Goal: Obtain resource: Obtain resource

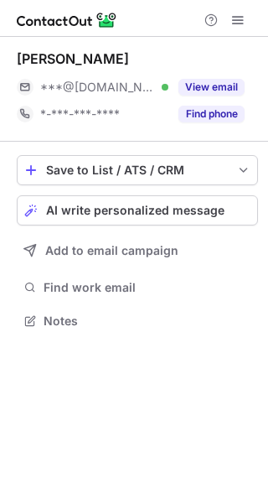
scroll to position [309, 268]
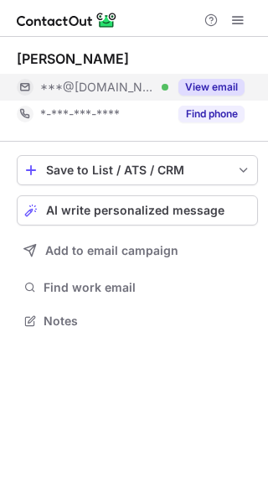
click at [206, 91] on button "View email" at bounding box center [212, 87] width 66 height 17
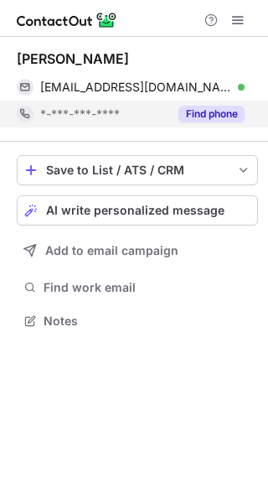
click at [218, 111] on button "Find phone" at bounding box center [212, 114] width 66 height 17
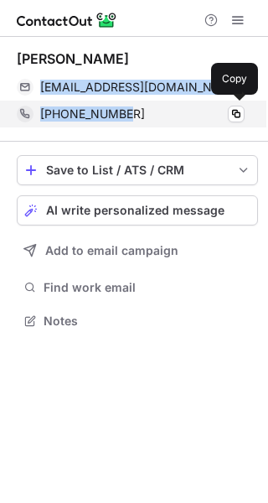
drag, startPoint x: 40, startPoint y: 86, endPoint x: 122, endPoint y: 118, distance: 88.5
click at [122, 118] on div "Ansil Ameer Ali ansilameer@yahoo.co.in Verified Copy +971508761877 Copy" at bounding box center [138, 88] width 242 height 77
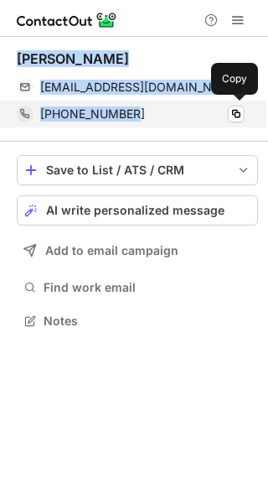
drag, startPoint x: 18, startPoint y: 55, endPoint x: 143, endPoint y: 108, distance: 136.0
click at [143, 108] on div "Ansil Ameer Ali ansilameer@yahoo.co.in Verified Copy +971508761877 Copy" at bounding box center [138, 88] width 242 height 77
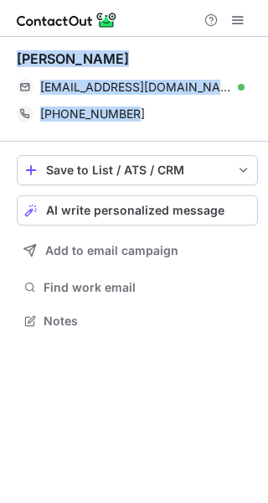
copy div "Ansil Ameer Ali ansilameer@yahoo.co.in Verified Copy +971508761877"
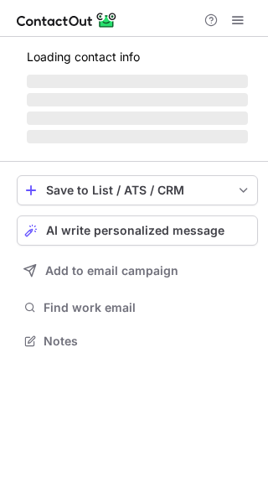
scroll to position [309, 268]
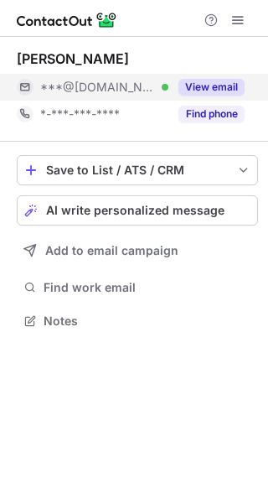
click at [233, 90] on button "View email" at bounding box center [212, 87] width 66 height 17
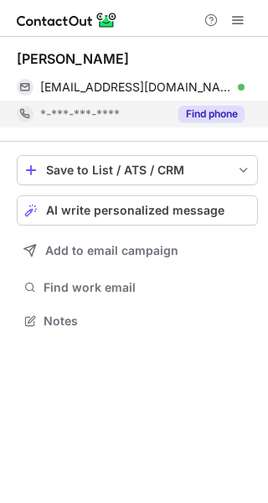
click at [218, 116] on button "Find phone" at bounding box center [212, 114] width 66 height 17
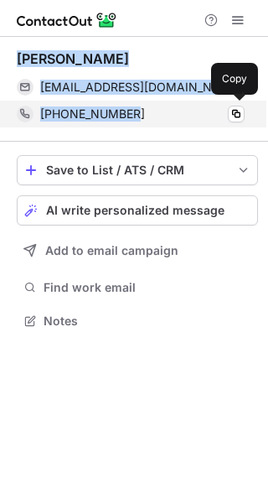
drag, startPoint x: 13, startPoint y: 51, endPoint x: 135, endPoint y: 113, distance: 137.3
click at [145, 118] on div "Wajahat Hussain wajahatriaz12@gmail.com Verified Copy +971556972469 Copy Save t…" at bounding box center [134, 191] width 268 height 309
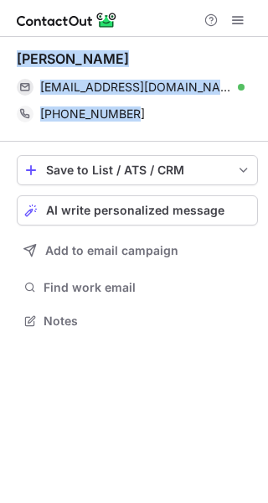
copy div "Wajahat Hussain wajahatriaz12@gmail.com Verified Copy +971556972469"
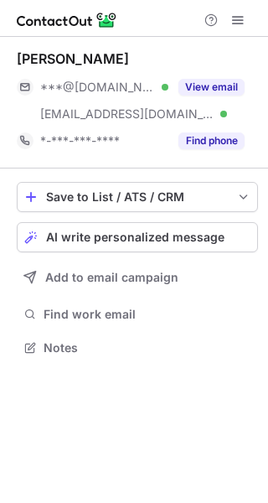
scroll to position [336, 268]
click at [186, 143] on button "Find phone" at bounding box center [212, 141] width 66 height 17
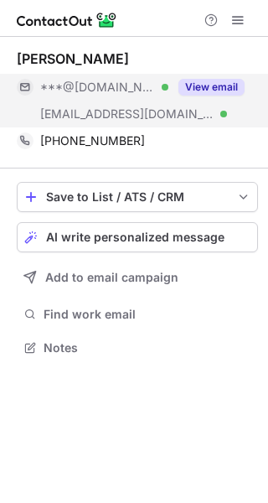
click at [207, 89] on button "View email" at bounding box center [212, 87] width 66 height 17
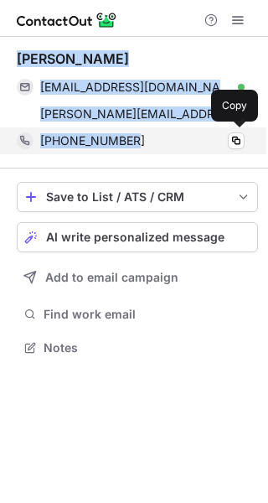
drag, startPoint x: 13, startPoint y: 55, endPoint x: 149, endPoint y: 142, distance: 161.5
click at [149, 142] on div "Shakir Ullah shakirk83@yahoo.com Verified Copy shakirullah@extraco.ae Verified …" at bounding box center [134, 205] width 268 height 336
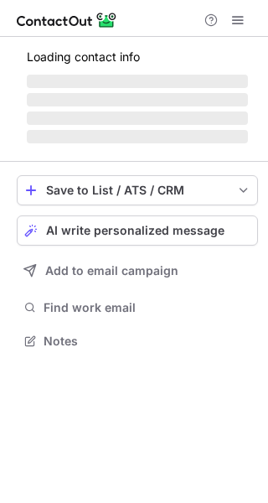
scroll to position [309, 268]
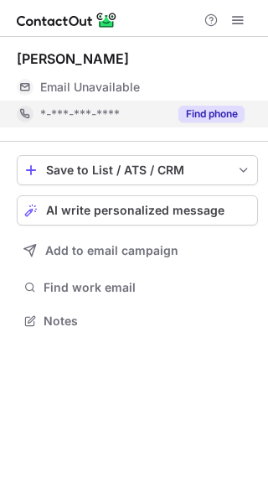
click at [220, 116] on button "Find phone" at bounding box center [212, 114] width 66 height 17
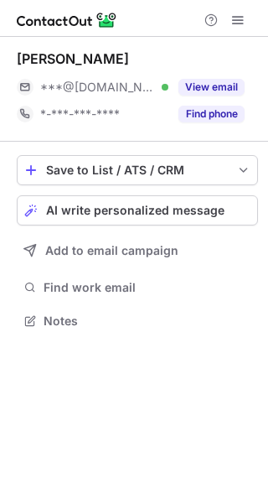
scroll to position [309, 268]
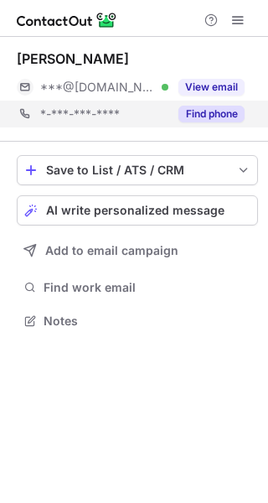
drag, startPoint x: 243, startPoint y: 115, endPoint x: 261, endPoint y: 117, distance: 17.8
click at [243, 115] on button "Find phone" at bounding box center [212, 114] width 66 height 17
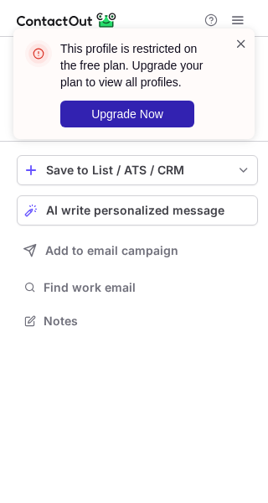
click at [239, 46] on span at bounding box center [241, 43] width 13 height 17
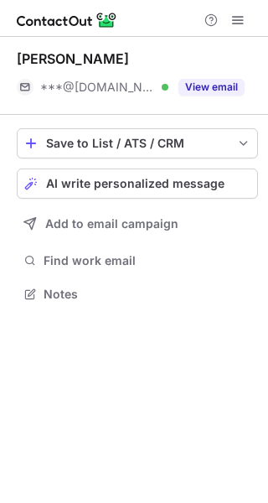
scroll to position [283, 268]
click at [233, 92] on div "This profile is restricted on the free plan. Upgrade your plan to view all prof…" at bounding box center [134, 251] width 268 height 503
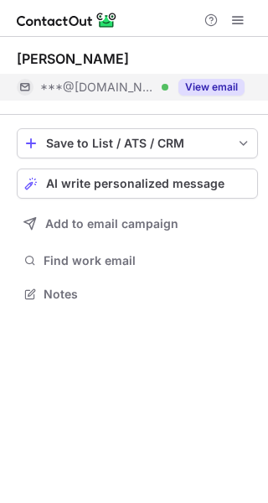
click at [233, 89] on button "View email" at bounding box center [212, 87] width 66 height 17
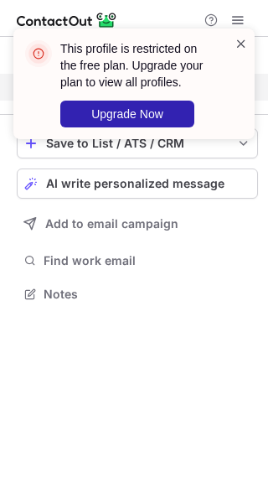
click at [242, 45] on span at bounding box center [241, 43] width 13 height 17
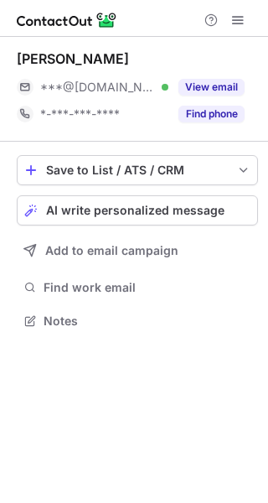
scroll to position [309, 268]
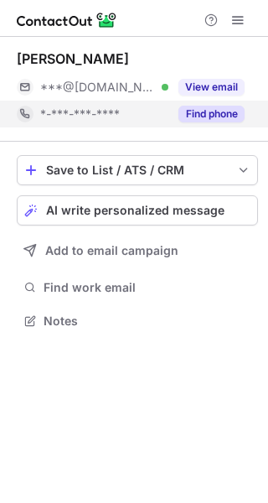
click at [216, 123] on div "Find phone" at bounding box center [207, 114] width 76 height 27
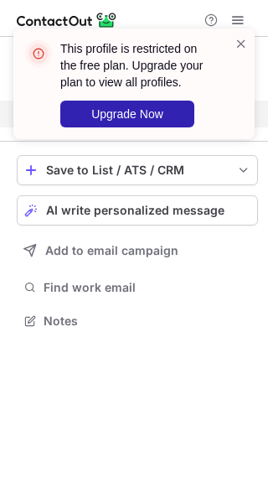
click at [225, 92] on div "This profile is restricted on the free plan. Upgrade your plan to view all prof…" at bounding box center [144, 83] width 169 height 87
click at [235, 47] on span at bounding box center [241, 43] width 13 height 17
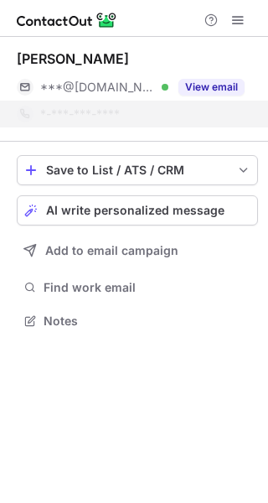
click at [243, 44] on span at bounding box center [241, 43] width 13 height 17
click at [221, 81] on div "This profile is restricted on the free plan. Upgrade your plan to view all prof…" at bounding box center [134, 251] width 268 height 503
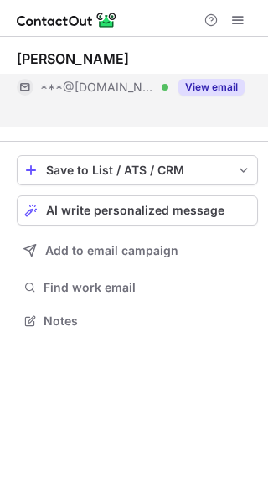
scroll to position [283, 268]
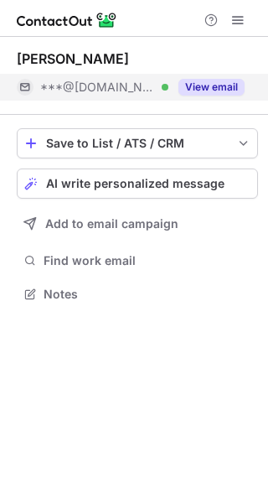
click at [229, 84] on button "View email" at bounding box center [212, 87] width 66 height 17
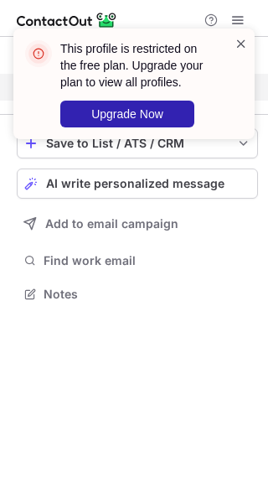
click at [241, 39] on span at bounding box center [241, 43] width 13 height 17
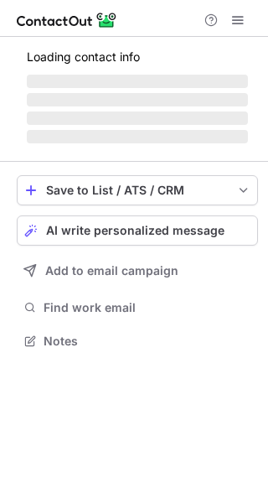
scroll to position [309, 268]
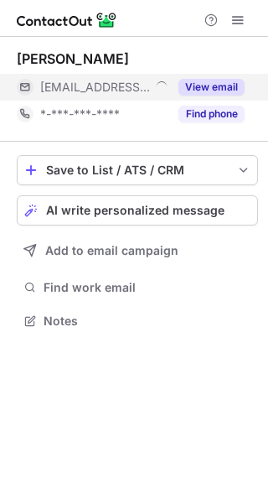
click at [238, 90] on button "View email" at bounding box center [212, 87] width 66 height 17
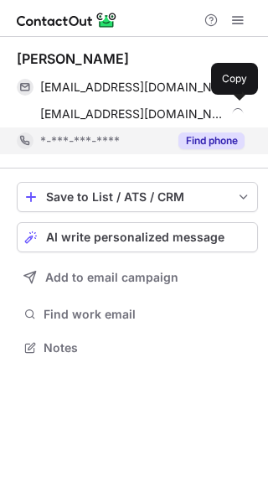
scroll to position [336, 268]
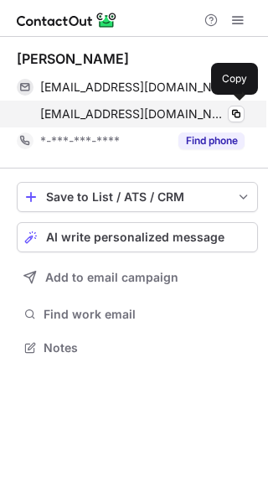
click at [225, 122] on div "[EMAIL_ADDRESS][DOMAIN_NAME] Copy" at bounding box center [131, 114] width 228 height 27
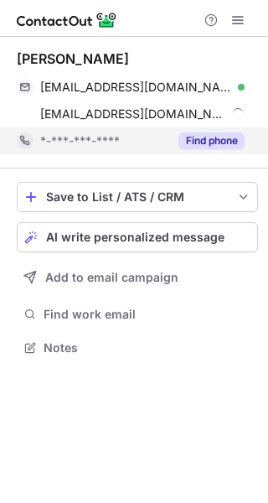
click at [216, 133] on button "Find phone" at bounding box center [212, 141] width 66 height 17
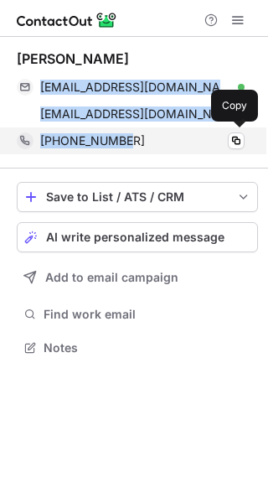
drag, startPoint x: 43, startPoint y: 85, endPoint x: 127, endPoint y: 130, distance: 96.1
click at [127, 130] on div "Michael Penland mpenland@idealcontracting.com Verified Copy mpenland@idealcontr…" at bounding box center [138, 102] width 242 height 104
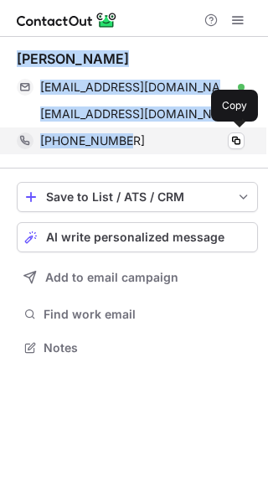
drag, startPoint x: 18, startPoint y: 55, endPoint x: 136, endPoint y: 137, distance: 143.5
click at [136, 137] on div "Michael Penland mpenland@idealcontracting.com Verified Copy mpenland@idealcontr…" at bounding box center [138, 102] width 242 height 104
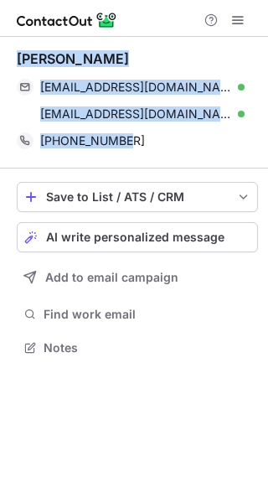
copy div "Michael Penland mpenland@idealcontracting.com Verified Copy mpenland@idealcontr…"
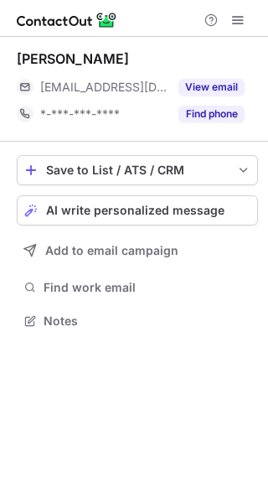
scroll to position [309, 268]
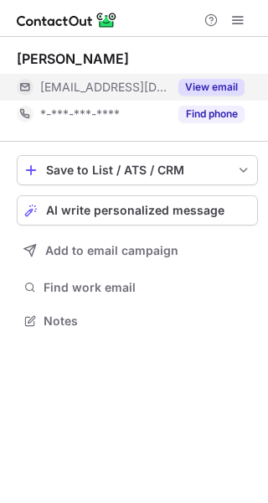
click at [216, 75] on div "View email" at bounding box center [207, 87] width 76 height 27
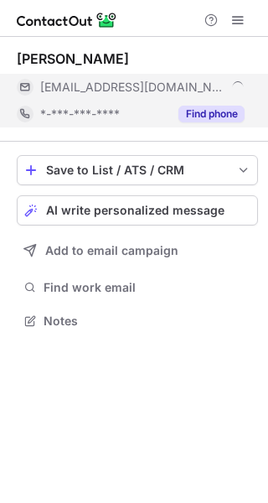
click at [202, 112] on button "Find phone" at bounding box center [212, 114] width 66 height 17
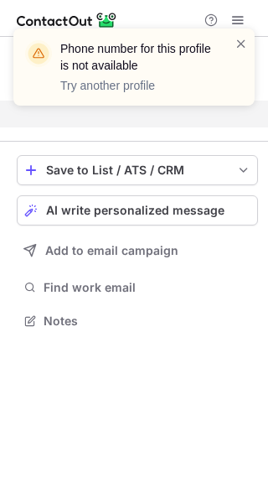
scroll to position [283, 268]
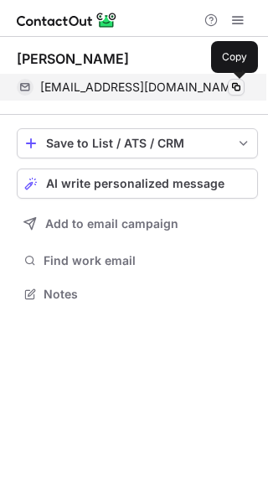
click at [231, 81] on span at bounding box center [236, 87] width 13 height 13
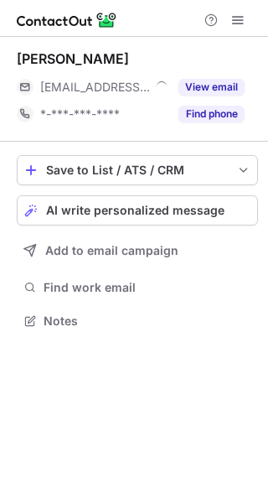
scroll to position [309, 268]
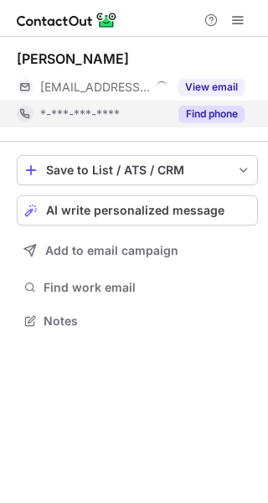
click at [226, 116] on button "Find phone" at bounding box center [212, 114] width 66 height 17
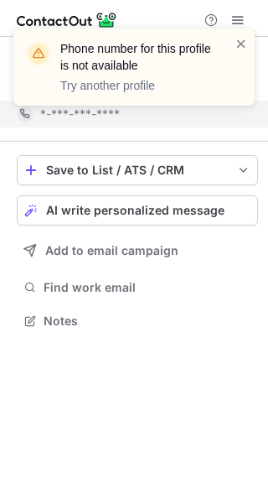
click at [226, 91] on div "Phone number for this profile is not available Try another profile" at bounding box center [127, 67] width 215 height 64
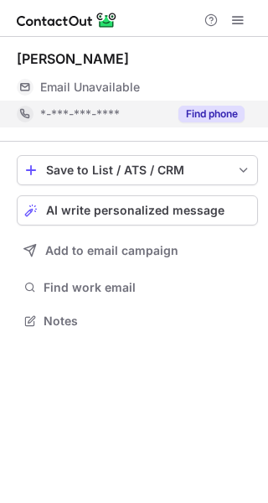
scroll to position [309, 268]
click at [219, 117] on button "Find phone" at bounding box center [212, 114] width 66 height 17
drag, startPoint x: 0, startPoint y: 0, endPoint x: 204, endPoint y: 112, distance: 232.7
click at [203, 113] on button "Find phone" at bounding box center [212, 114] width 66 height 17
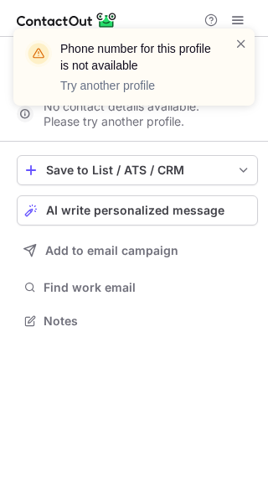
scroll to position [283, 268]
